Goal: Task Accomplishment & Management: Use online tool/utility

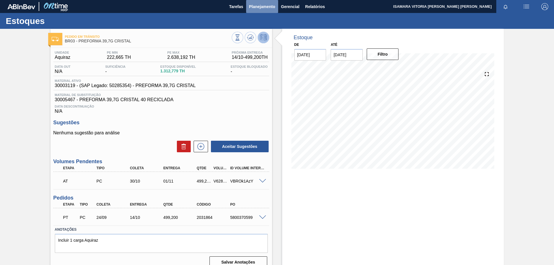
click at [254, 7] on span "Planejamento" at bounding box center [262, 6] width 26 height 7
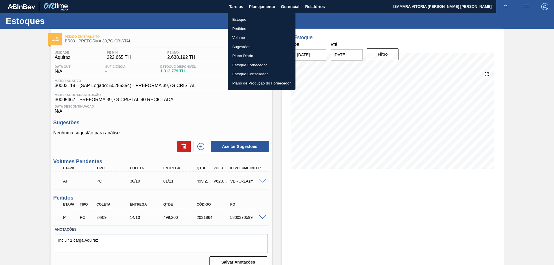
click at [237, 29] on li "Pedidos" at bounding box center [261, 28] width 68 height 9
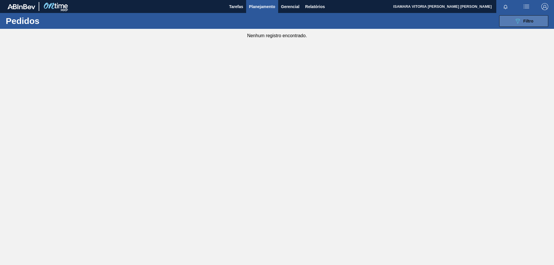
click at [516, 24] on icon "089F7B8B-B2A5-4AFE-B5C0-19BA573D28AC" at bounding box center [517, 21] width 7 height 7
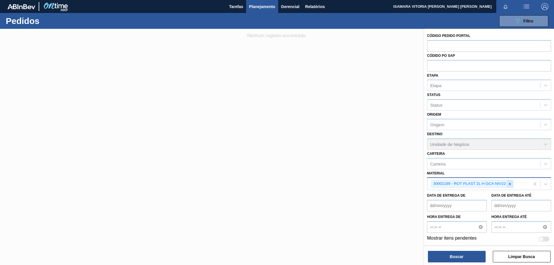
click at [511, 185] on icon at bounding box center [509, 184] width 4 height 4
paste input "30017752"
type input "30017752"
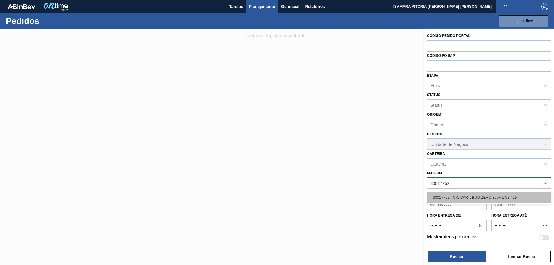
click at [500, 197] on div "30017752 - CX. CART. BUD ZERO 350ML C8 429" at bounding box center [489, 197] width 124 height 11
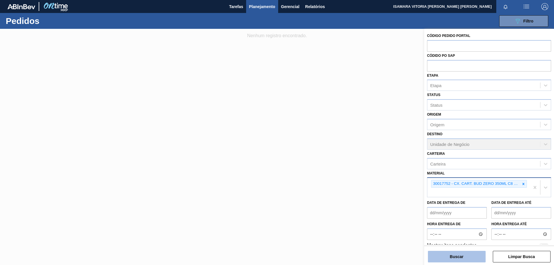
click at [468, 256] on button "Buscar" at bounding box center [457, 257] width 58 height 12
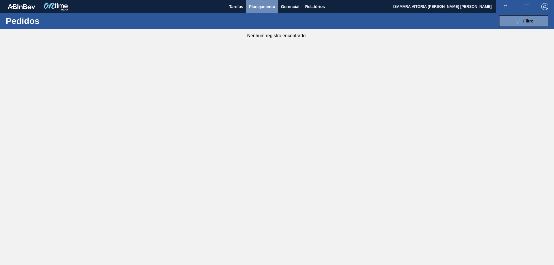
click at [262, 11] on button "Planejamento" at bounding box center [262, 6] width 32 height 13
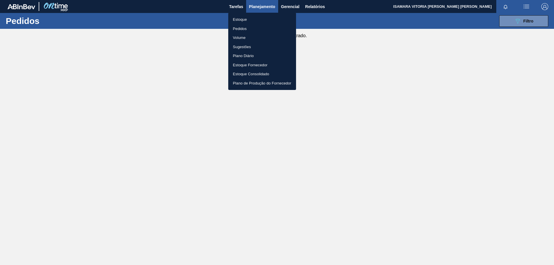
click at [520, 19] on div at bounding box center [277, 132] width 554 height 265
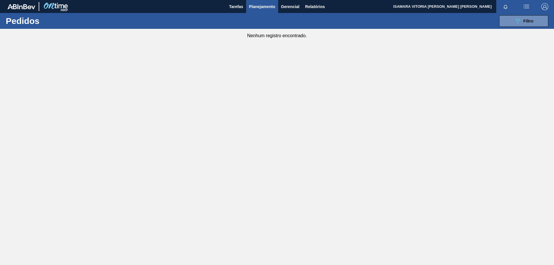
click at [520, 19] on icon "089F7B8B-B2A5-4AFE-B5C0-19BA573D28AC" at bounding box center [517, 21] width 7 height 7
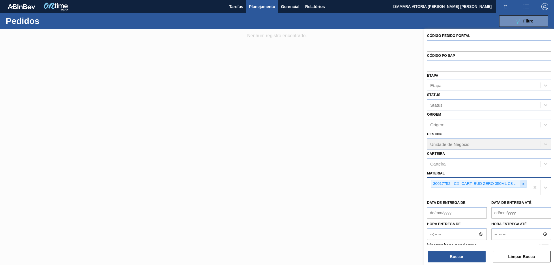
click at [524, 185] on icon at bounding box center [523, 184] width 4 height 4
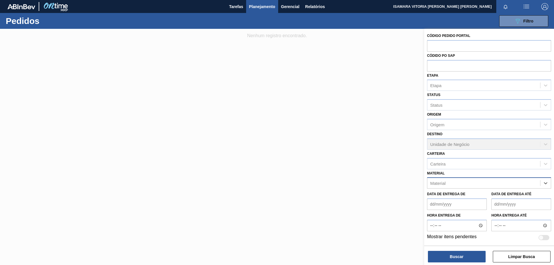
paste input "30017225"
type input "30017225"
click at [499, 198] on div "30017225 - ROT FRONT SPATEN 355ML 429" at bounding box center [489, 197] width 124 height 11
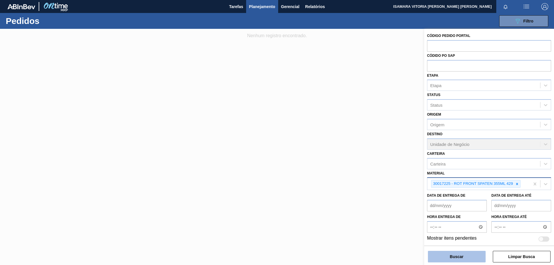
click at [459, 259] on button "Buscar" at bounding box center [457, 257] width 58 height 12
